Goal: Register for event/course

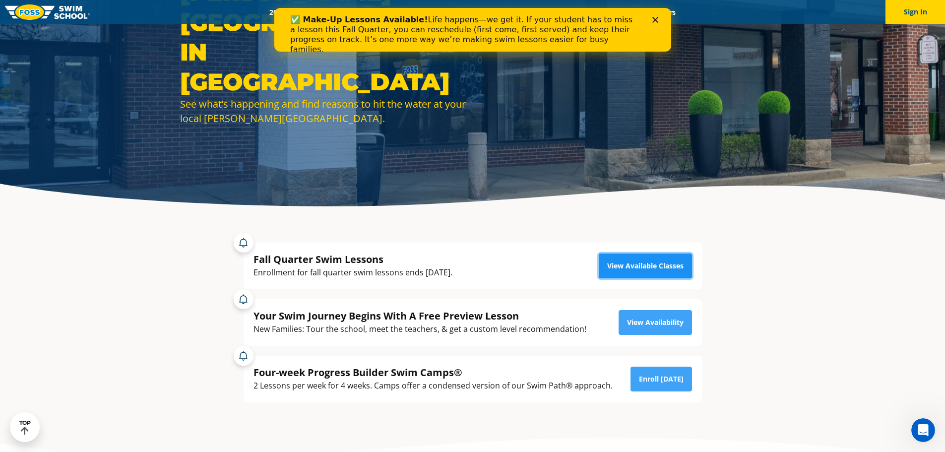
click at [633, 266] on link "View Available Classes" at bounding box center [645, 266] width 93 height 25
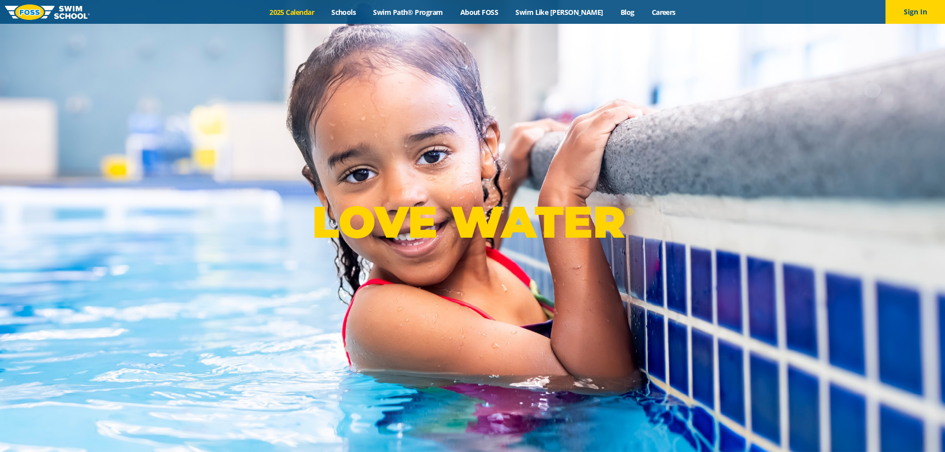
click at [320, 11] on link "2025 Calendar" at bounding box center [292, 11] width 62 height 9
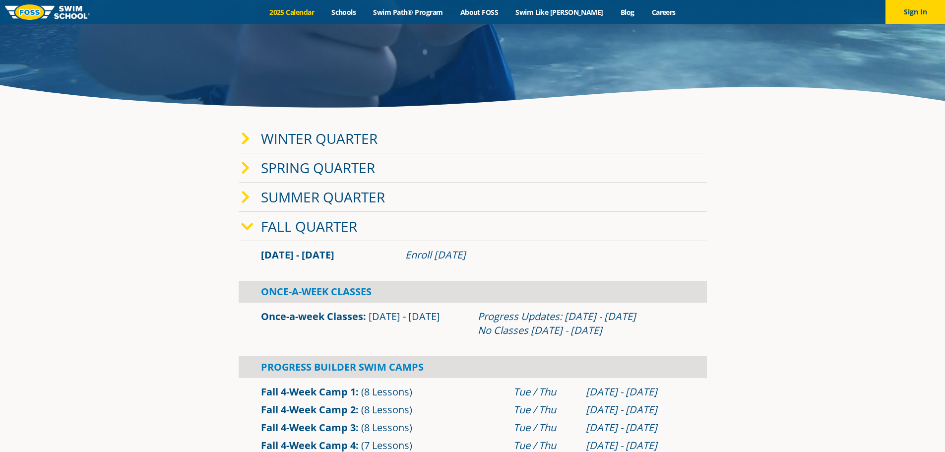
scroll to position [248, 0]
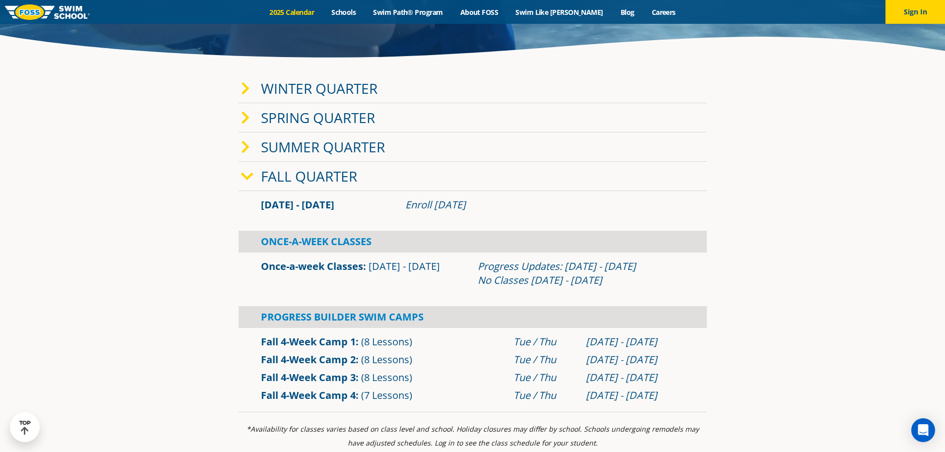
click at [292, 95] on link "Winter Quarter" at bounding box center [319, 88] width 117 height 19
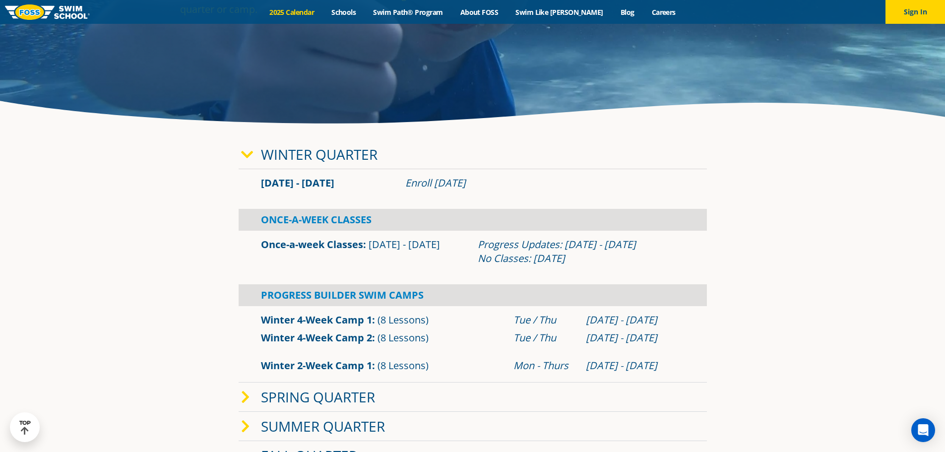
scroll to position [50, 0]
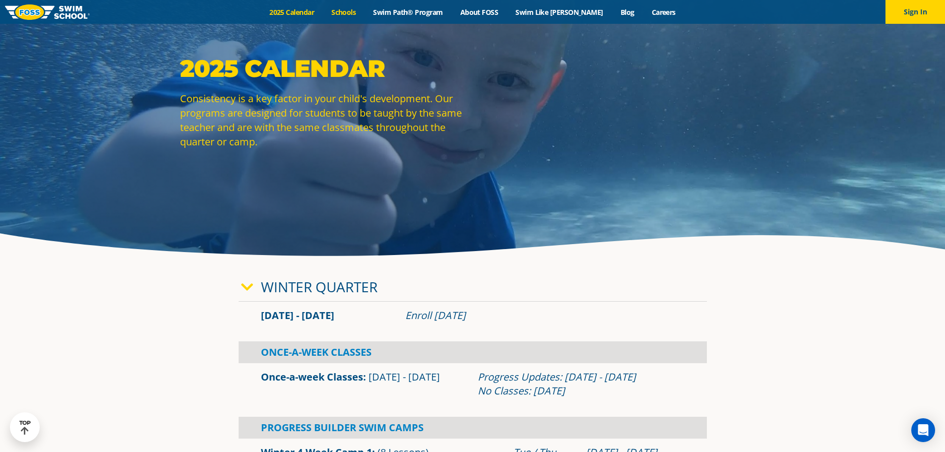
click at [365, 11] on link "Schools" at bounding box center [344, 11] width 42 height 9
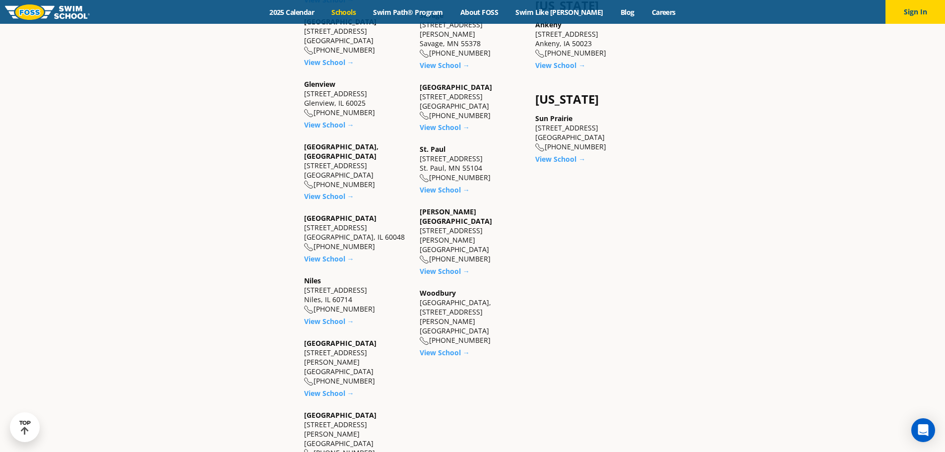
scroll to position [893, 0]
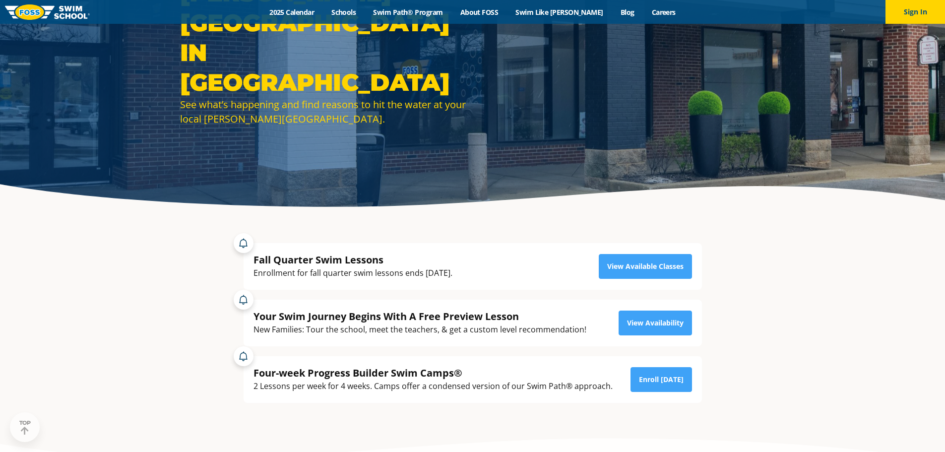
scroll to position [99, 0]
click at [644, 274] on link "View Available Classes" at bounding box center [645, 266] width 93 height 25
